Goal: Navigation & Orientation: Find specific page/section

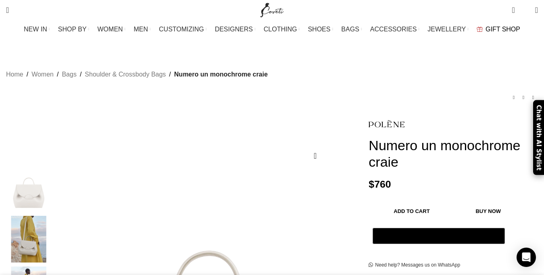
click at [494, 28] on span "GIFT SHOP" at bounding box center [502, 29] width 35 height 8
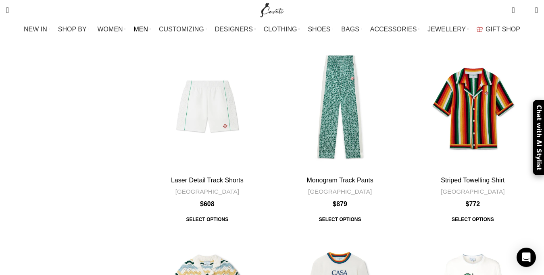
scroll to position [2365, 0]
